Goal: Task Accomplishment & Management: Manage account settings

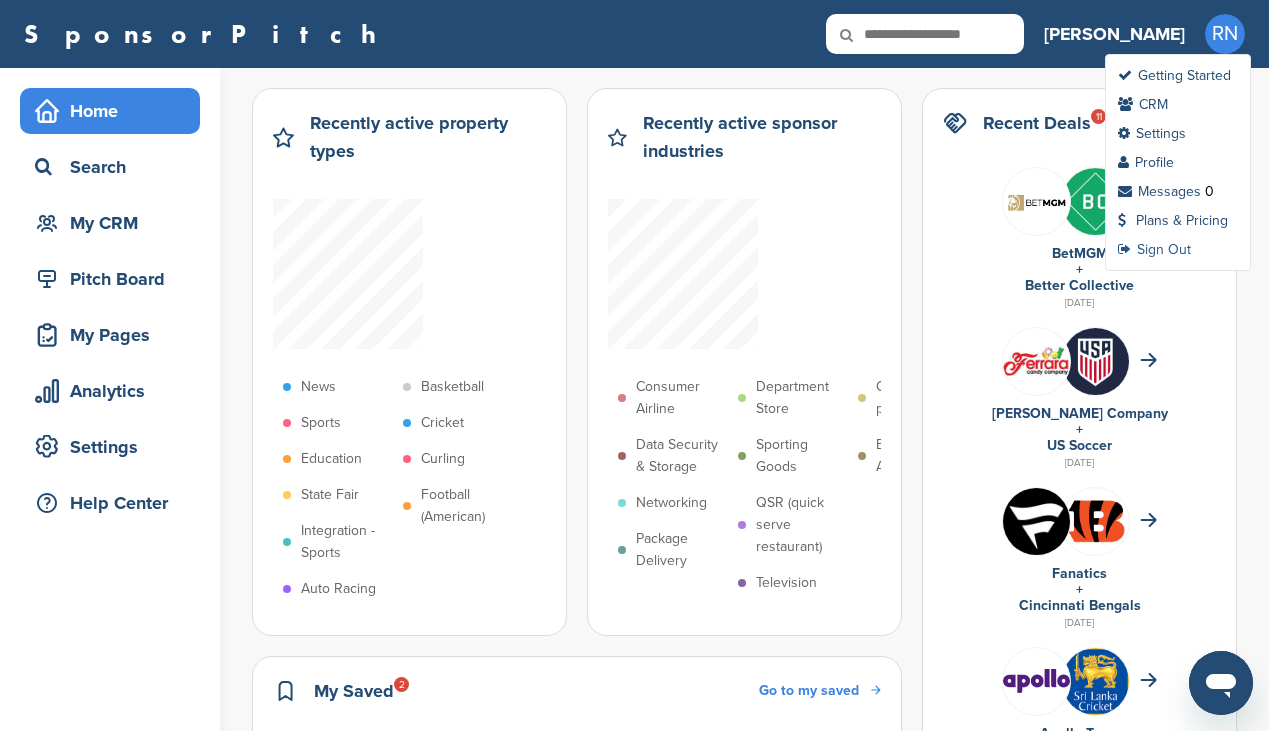
click at [1152, 252] on link "Sign Out" at bounding box center [1154, 249] width 73 height 17
